Goal: Task Accomplishment & Management: Manage account settings

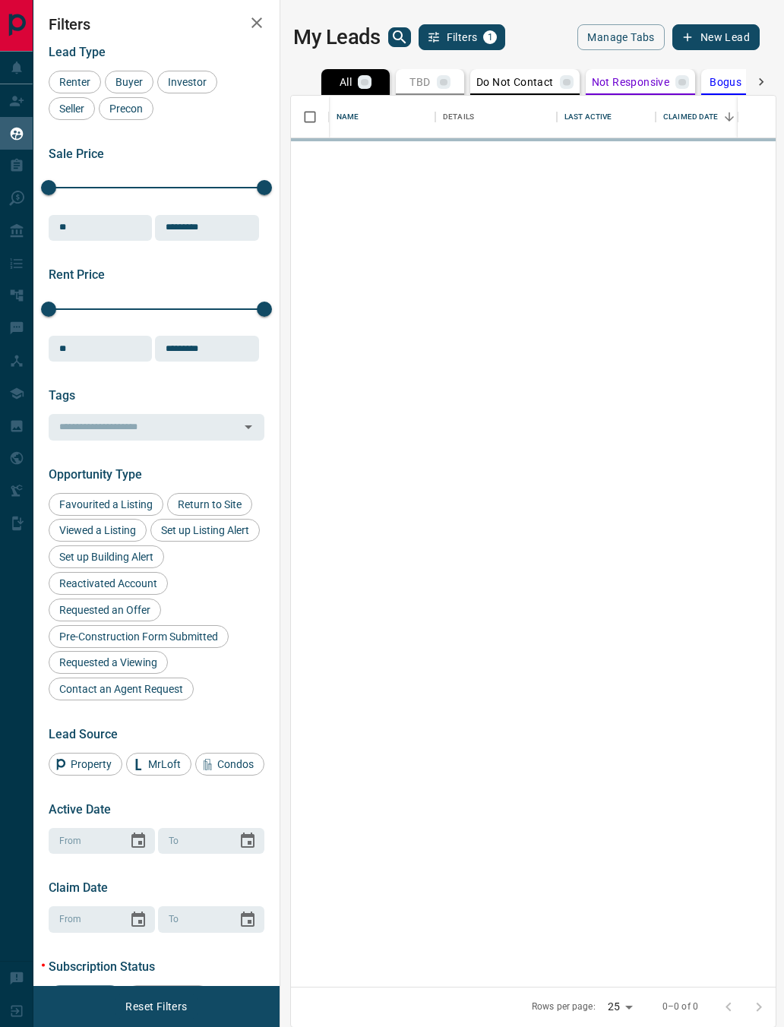
scroll to position [891, 485]
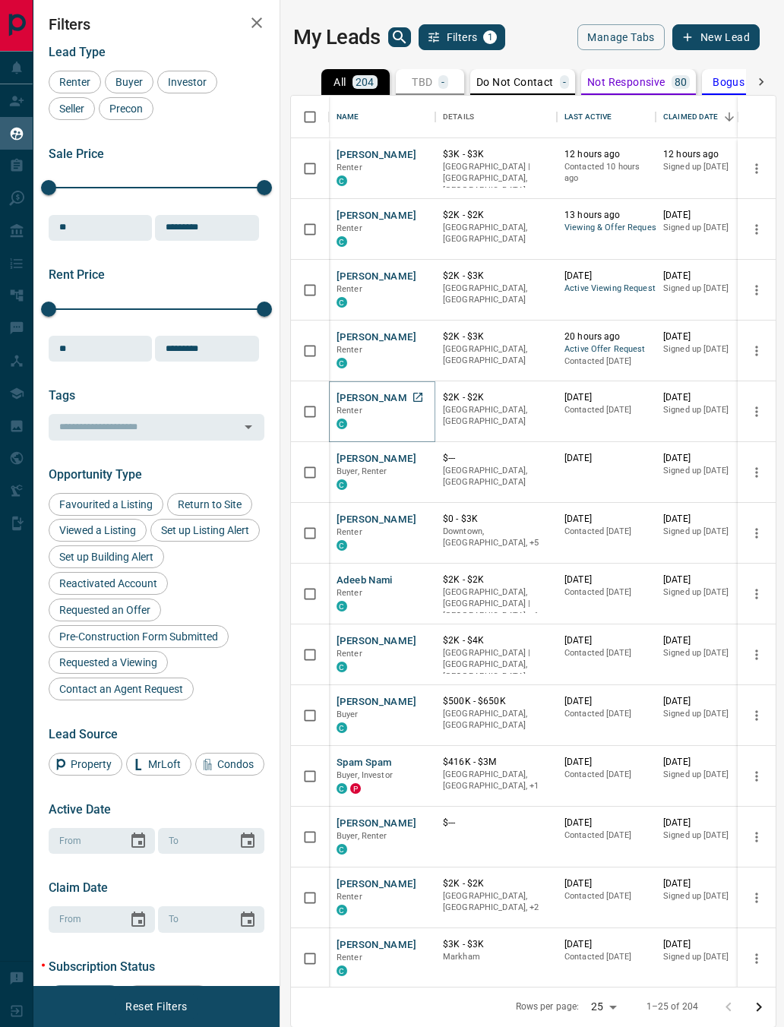
click at [378, 400] on button "[PERSON_NAME]" at bounding box center [377, 398] width 80 height 14
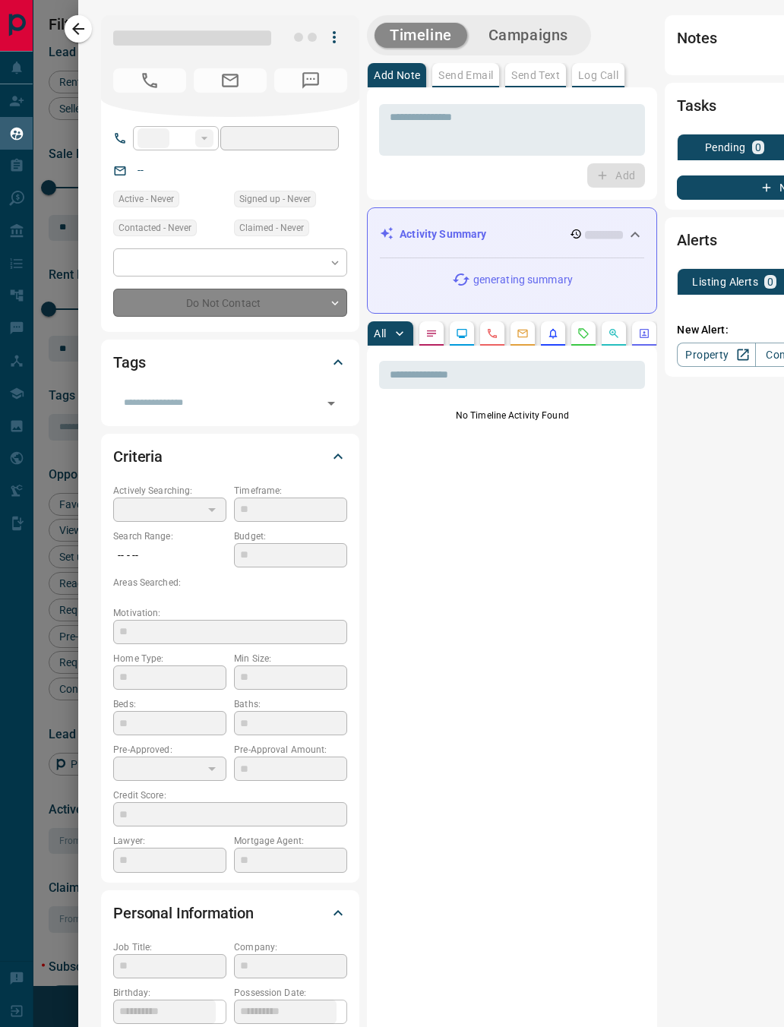
type input "**"
type input "**********"
type input "*"
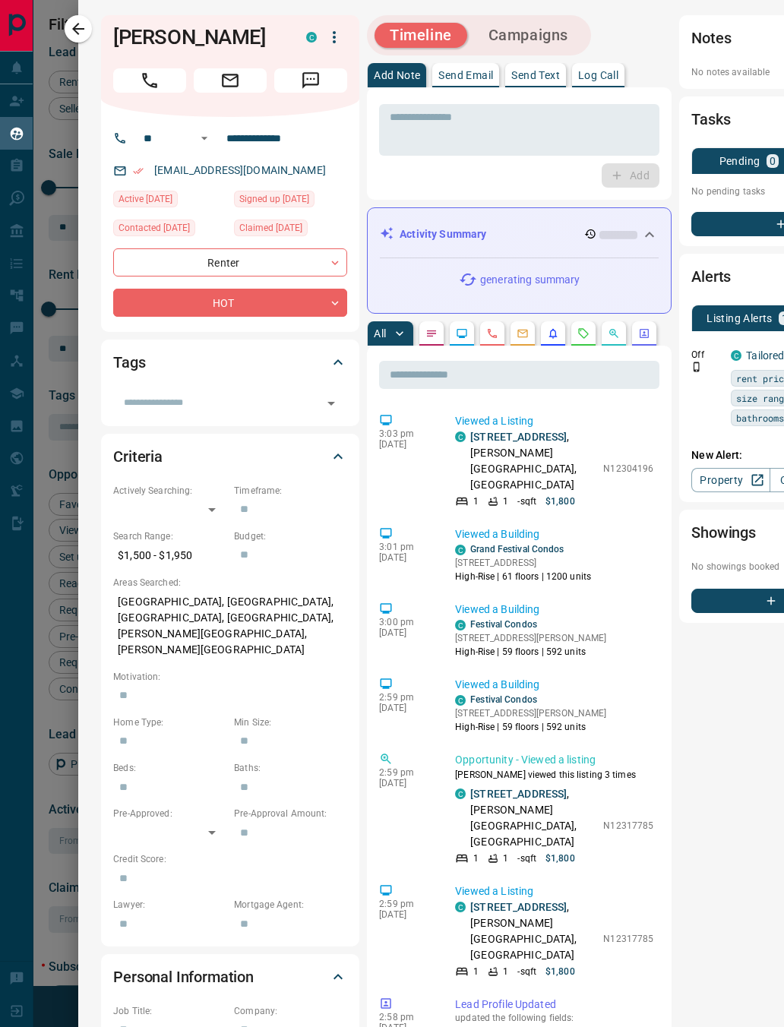
scroll to position [0, 0]
click at [78, 34] on icon "button" at bounding box center [78, 29] width 12 height 12
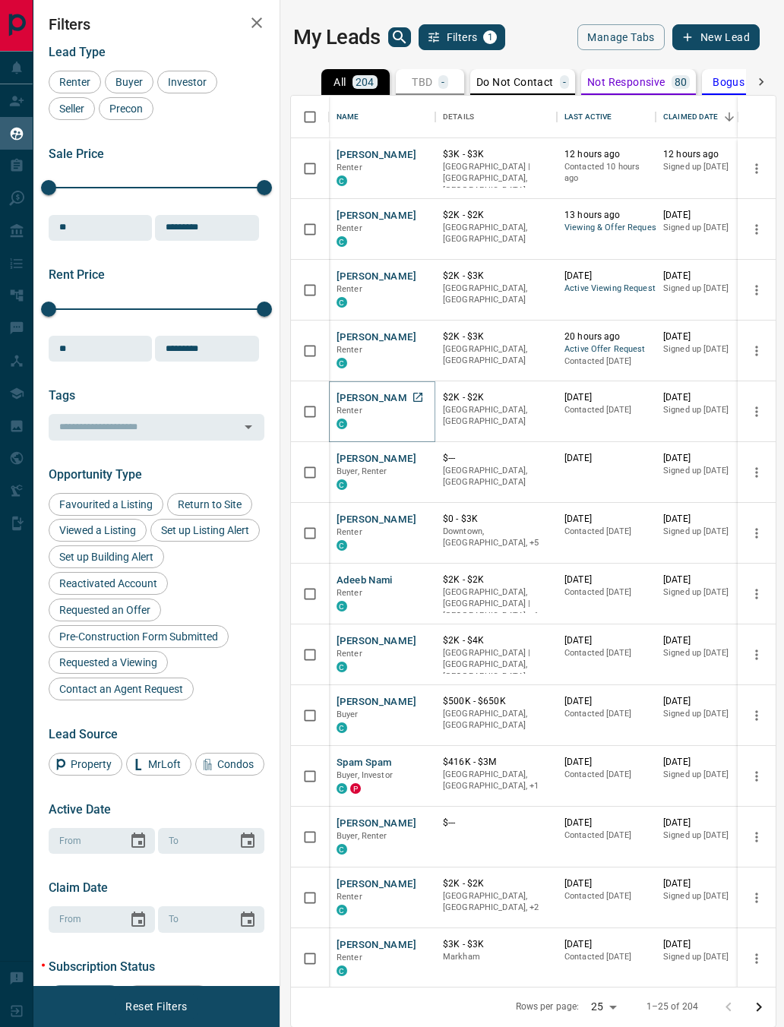
click at [378, 396] on button "[PERSON_NAME]" at bounding box center [377, 398] width 80 height 14
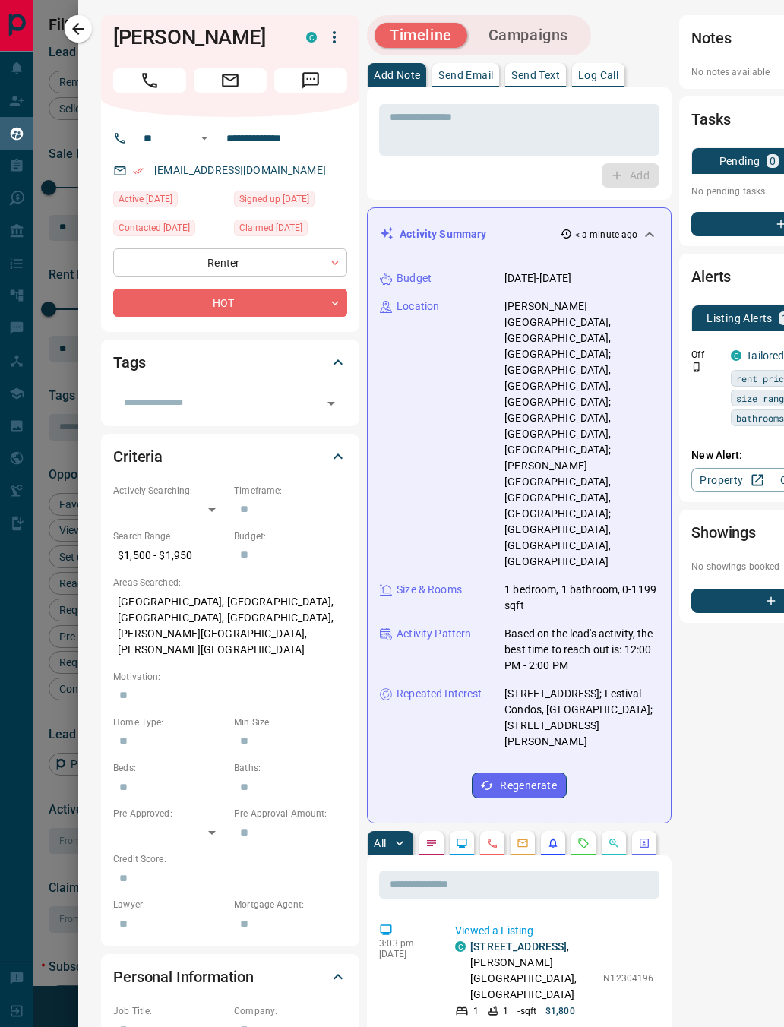
click at [191, 250] on body "Lead Transfers Claim Leads My Leads Tasks Opportunities Deals Campaigns Automat…" at bounding box center [392, 513] width 784 height 1027
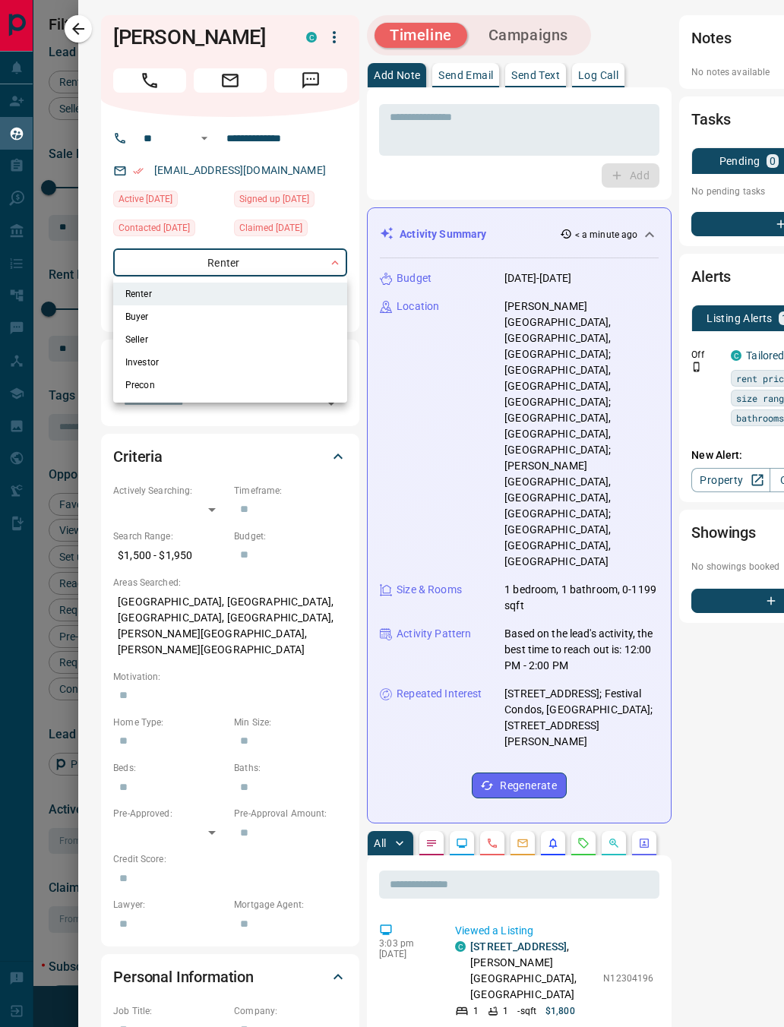
click at [99, 236] on div at bounding box center [392, 513] width 784 height 1027
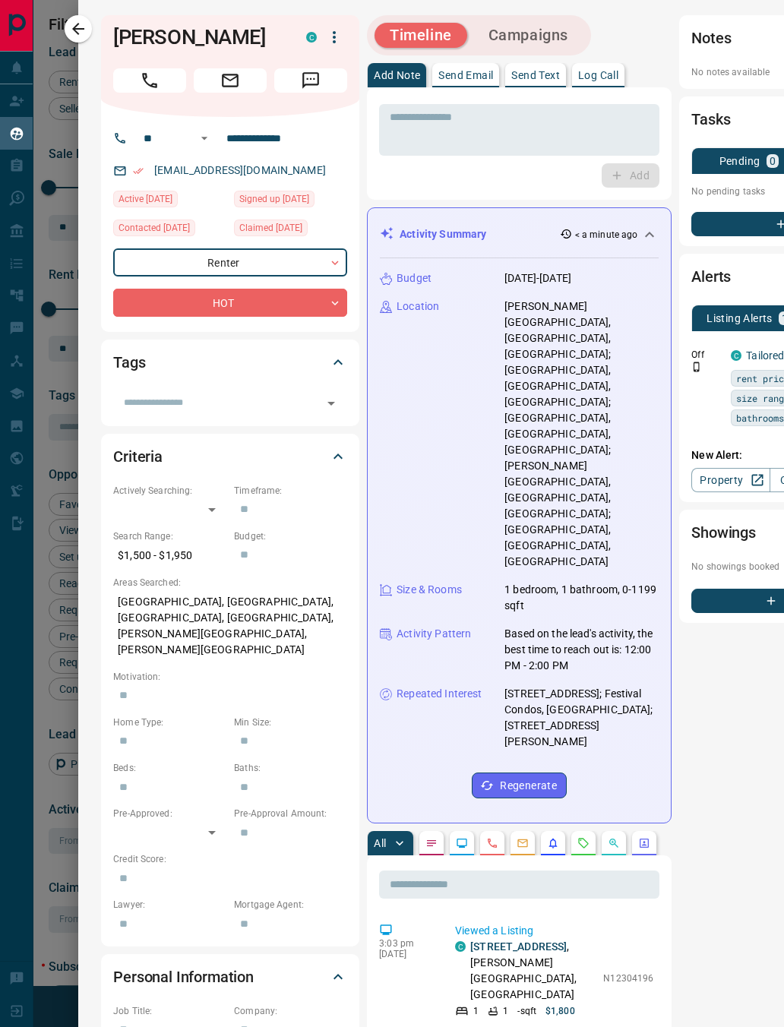
scroll to position [17, 0]
click at [76, 23] on icon "button" at bounding box center [78, 29] width 18 height 18
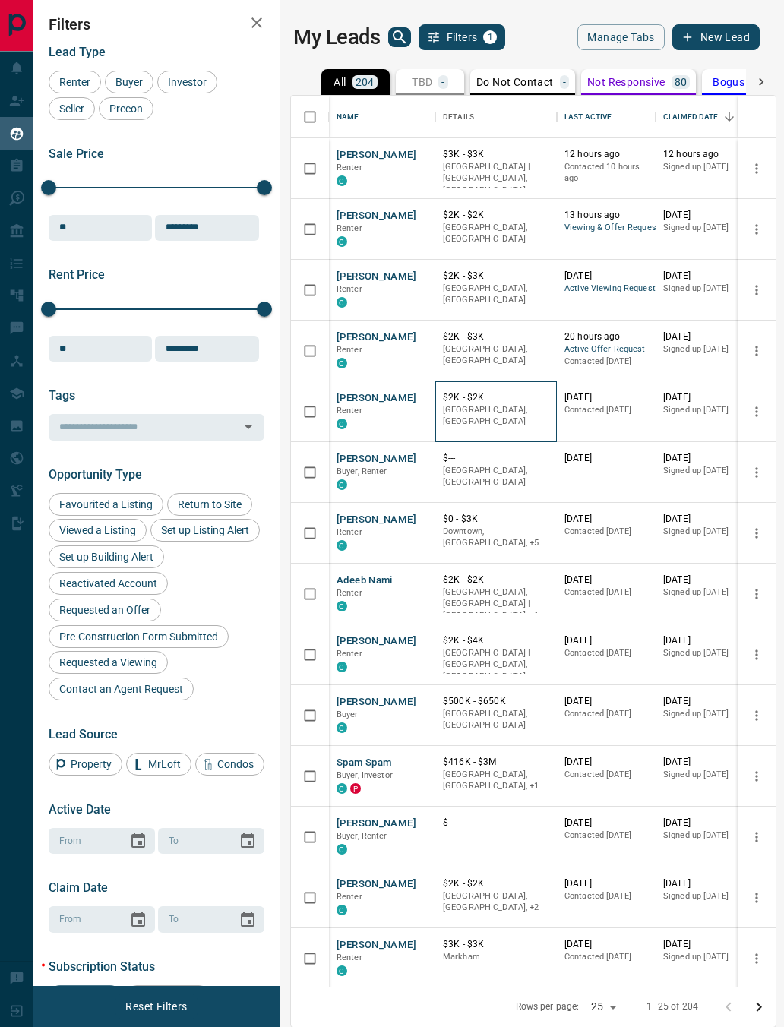
click at [514, 407] on p "[GEOGRAPHIC_DATA], [GEOGRAPHIC_DATA]" at bounding box center [496, 416] width 106 height 24
click at [514, 419] on div "[GEOGRAPHIC_DATA], [GEOGRAPHIC_DATA]" at bounding box center [496, 417] width 106 height 27
click at [511, 407] on p "[GEOGRAPHIC_DATA], [GEOGRAPHIC_DATA]" at bounding box center [496, 416] width 106 height 24
click at [571, 412] on p "Contacted [DATE]" at bounding box center [607, 410] width 84 height 12
click at [374, 397] on button "[PERSON_NAME]" at bounding box center [377, 398] width 80 height 14
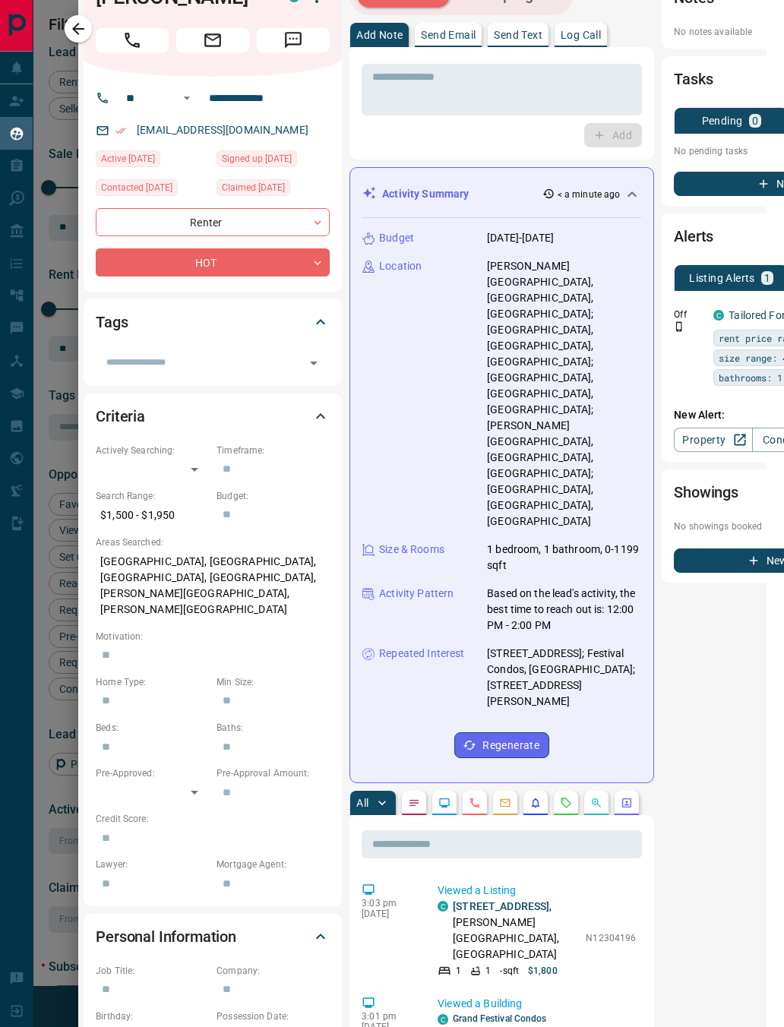
scroll to position [14, 15]
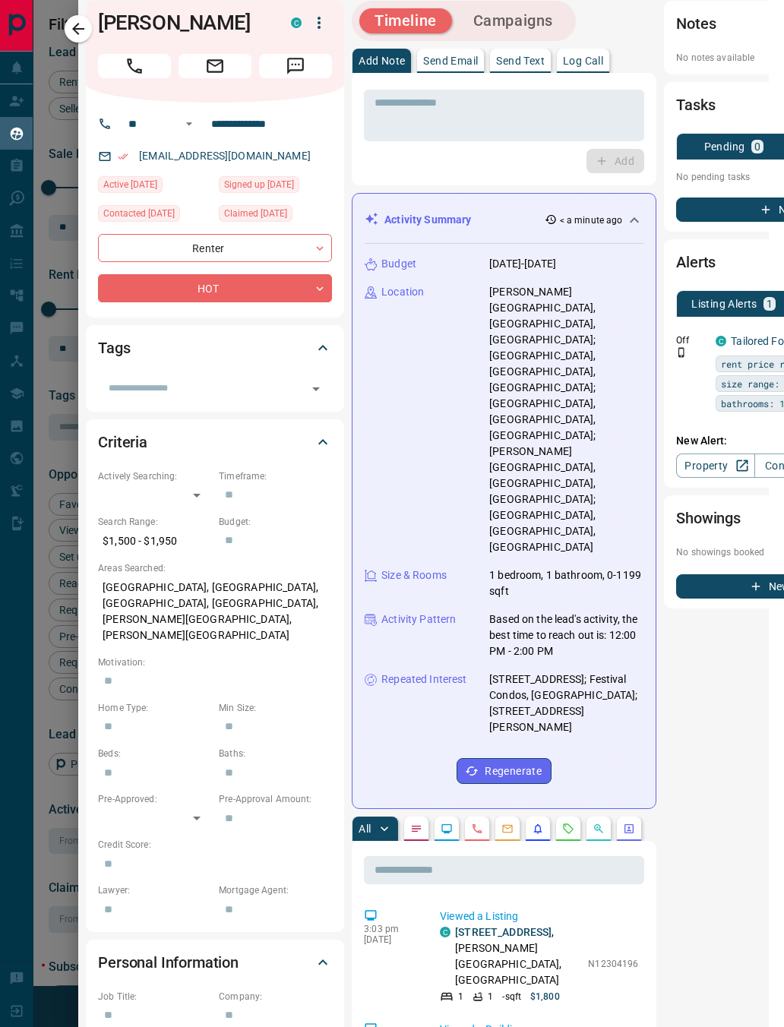
click at [329, 339] on icon at bounding box center [323, 348] width 18 height 18
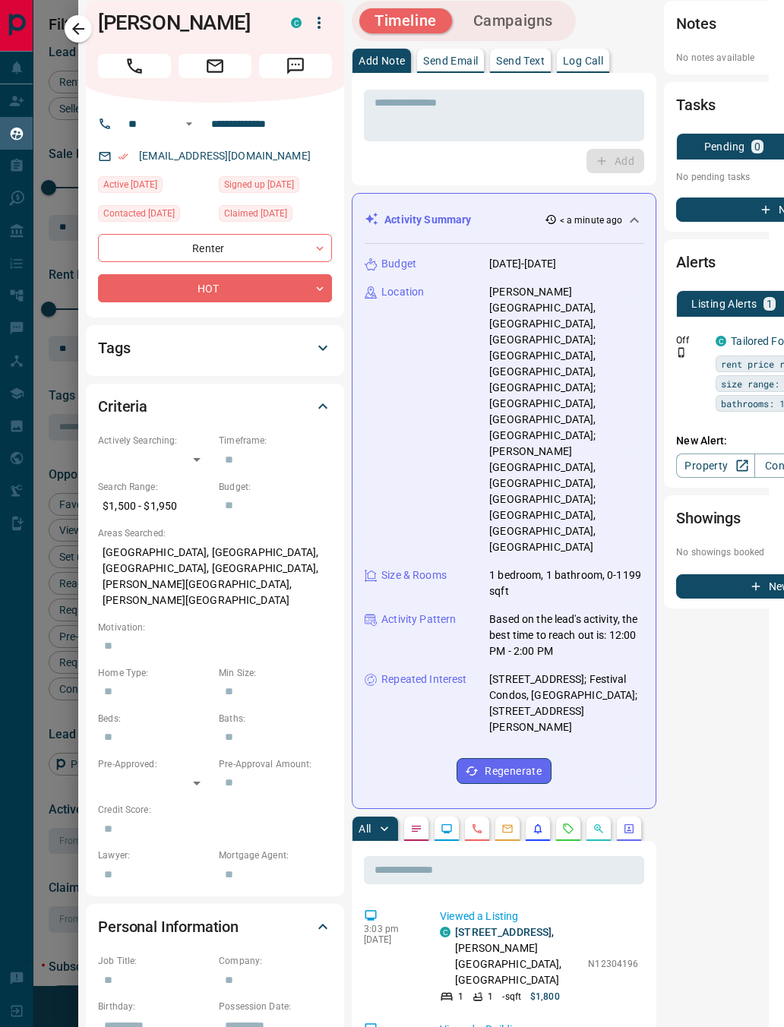
click at [309, 336] on div "Tags" at bounding box center [206, 348] width 216 height 24
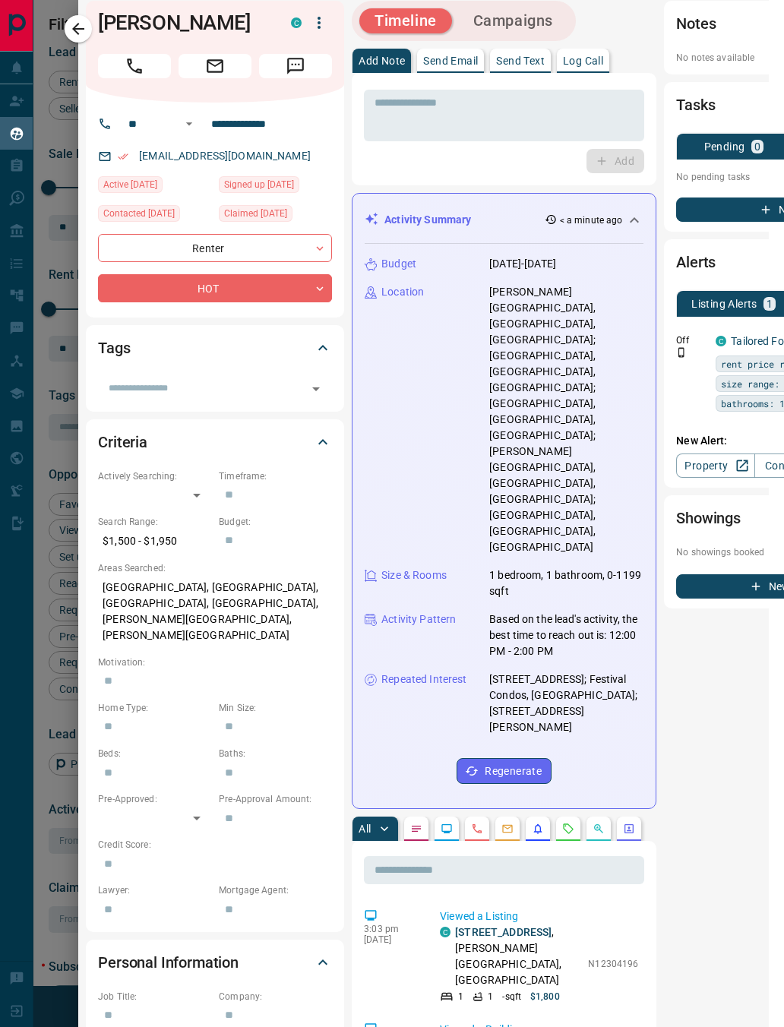
click at [313, 336] on div "Tags" at bounding box center [206, 348] width 216 height 24
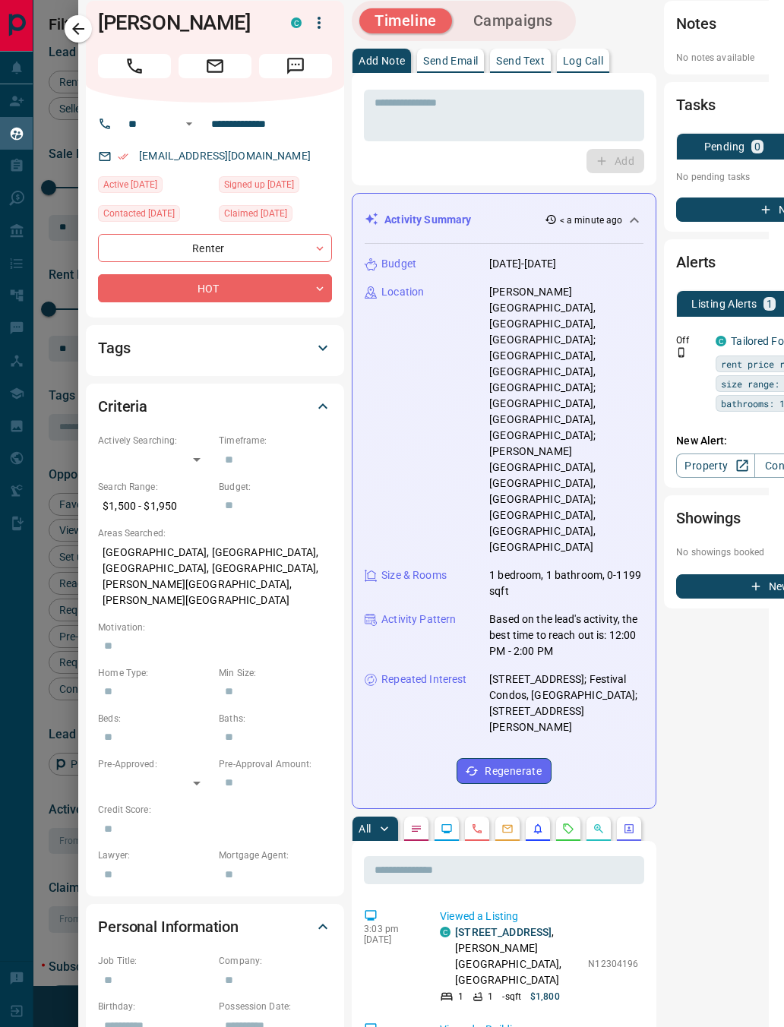
click at [318, 397] on icon at bounding box center [323, 406] width 18 height 18
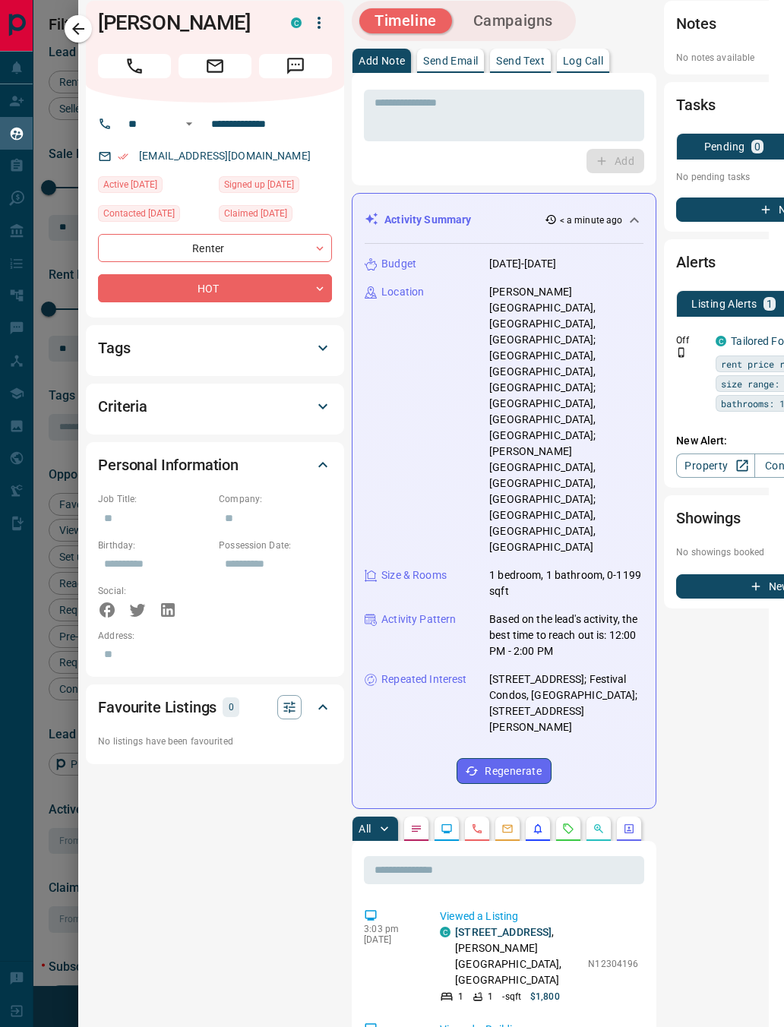
click at [314, 480] on div "Personal Information" at bounding box center [215, 465] width 234 height 36
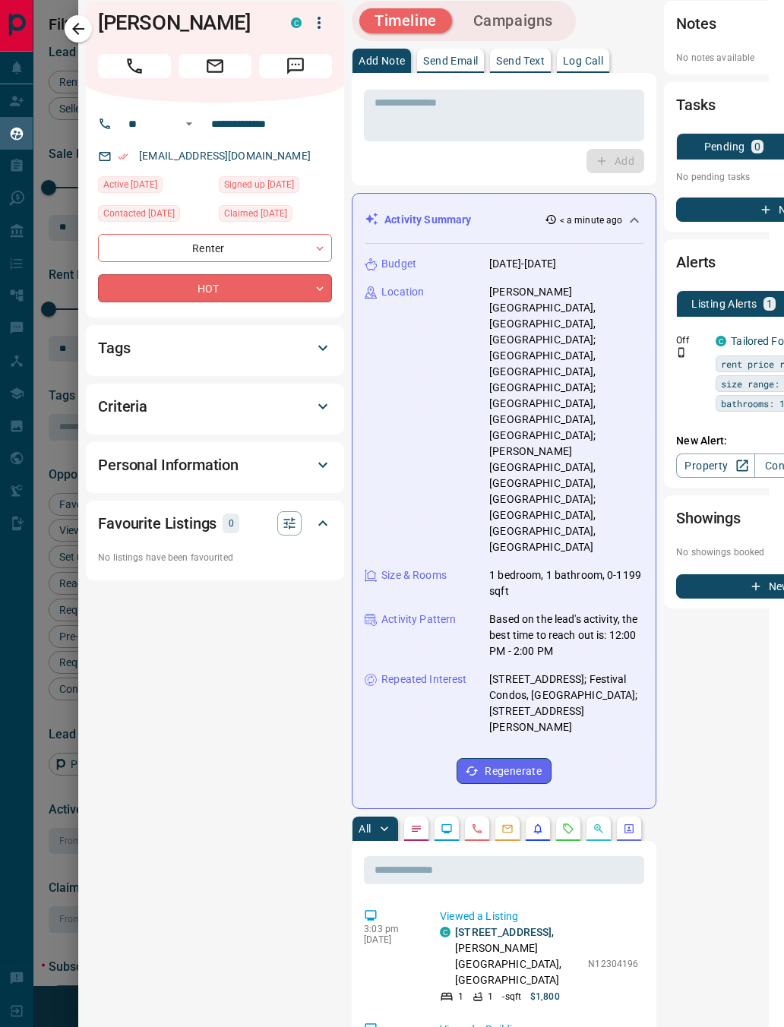
click at [210, 296] on body "Lead Transfers Claim Leads My Leads Tasks Opportunities Deals Campaigns Automat…" at bounding box center [392, 513] width 784 height 1027
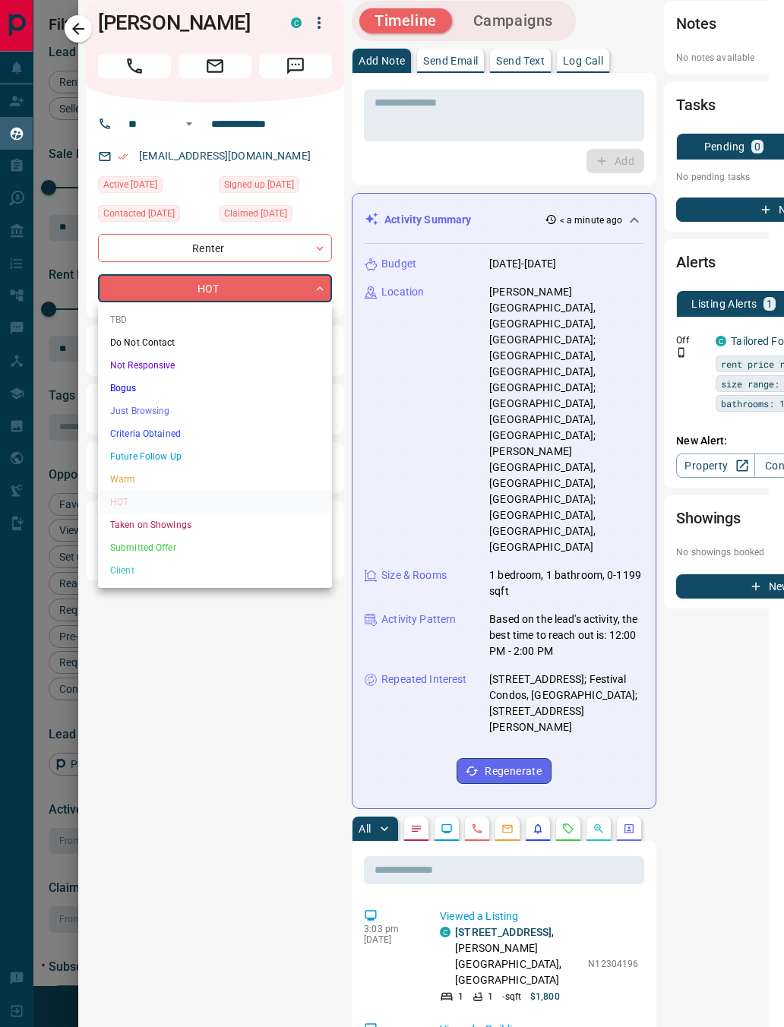
scroll to position [1, 0]
click at [146, 579] on li "Client" at bounding box center [215, 570] width 234 height 23
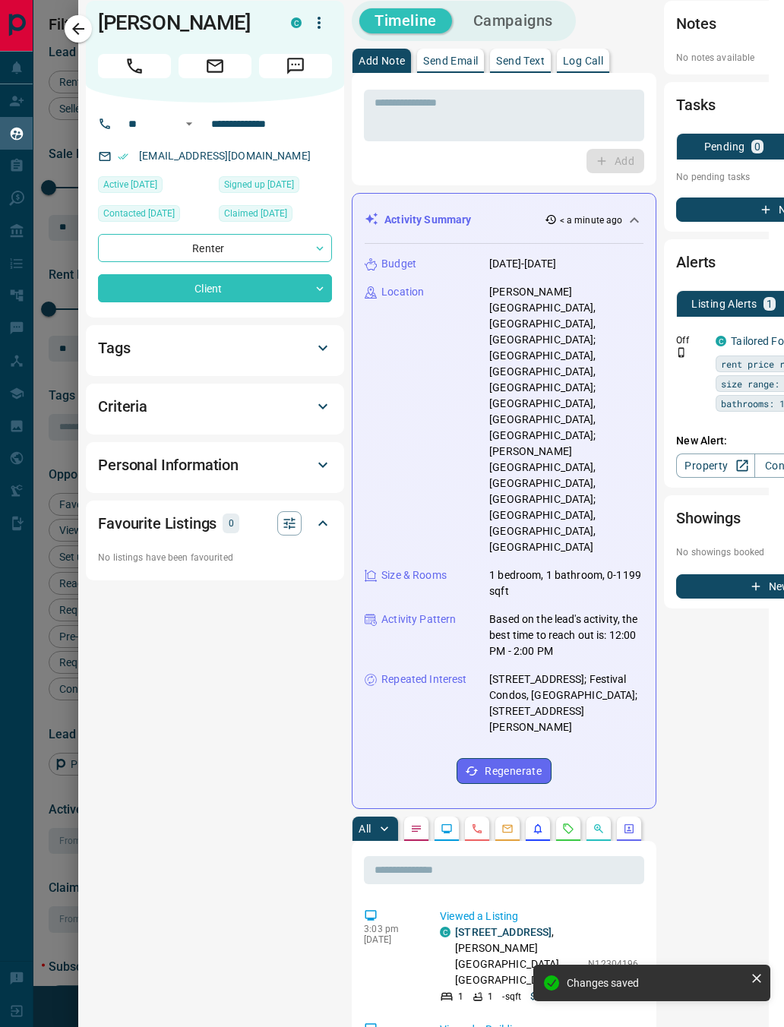
type input "**"
click at [79, 19] on button "button" at bounding box center [78, 28] width 27 height 27
